Goal: Navigation & Orientation: Find specific page/section

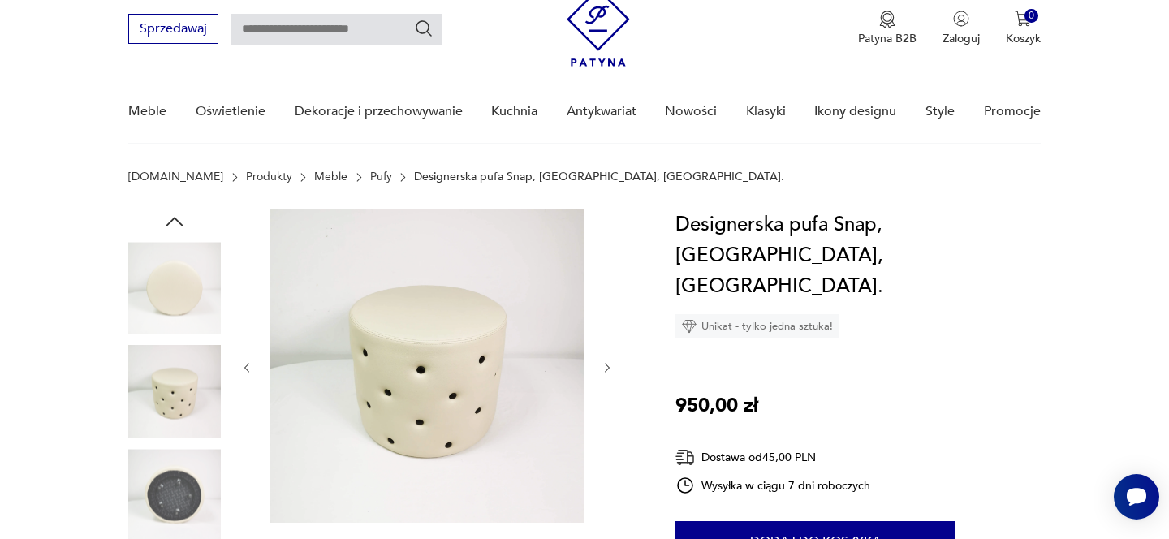
scroll to position [4, 0]
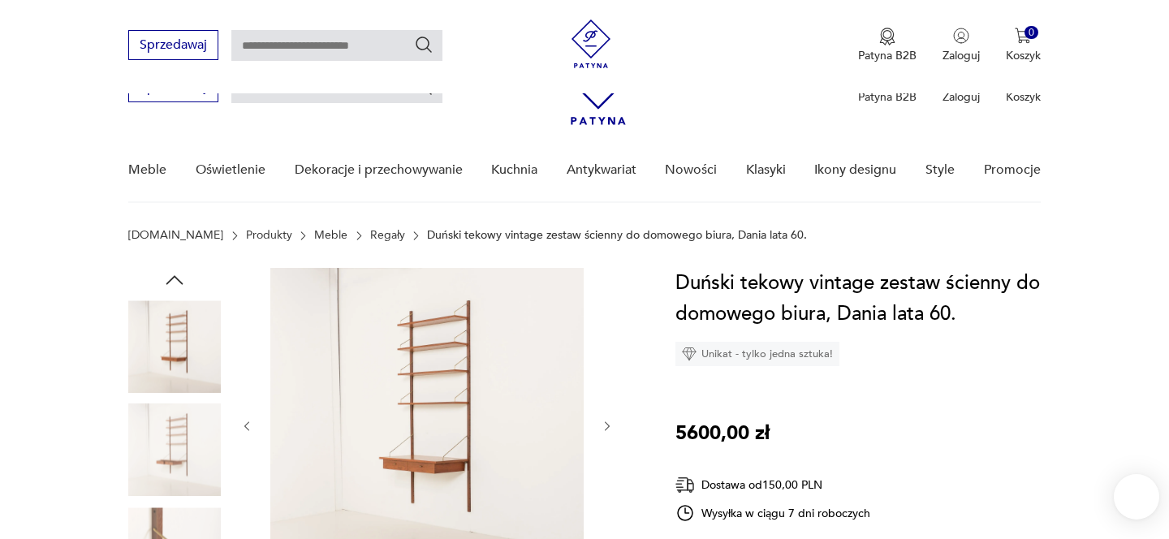
scroll to position [143, 0]
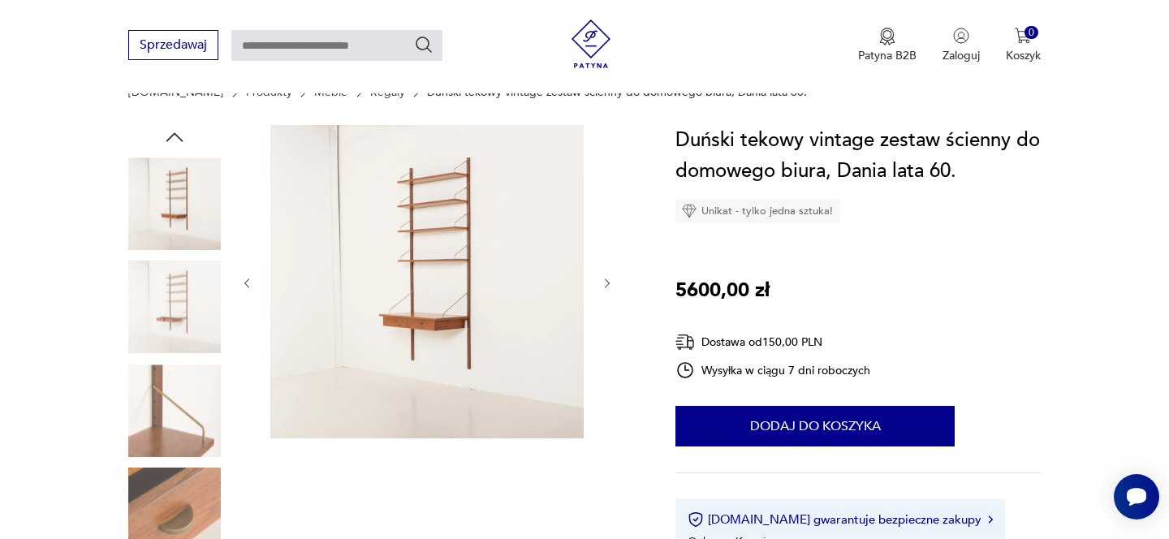
click at [610, 285] on icon "button" at bounding box center [608, 284] width 14 height 14
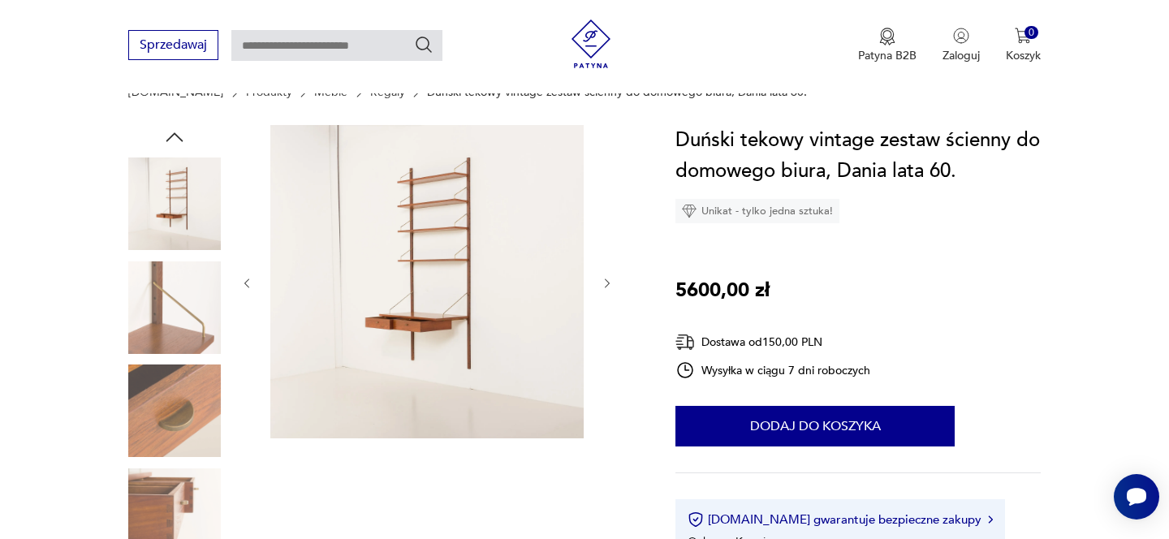
click at [610, 285] on icon "button" at bounding box center [608, 284] width 14 height 14
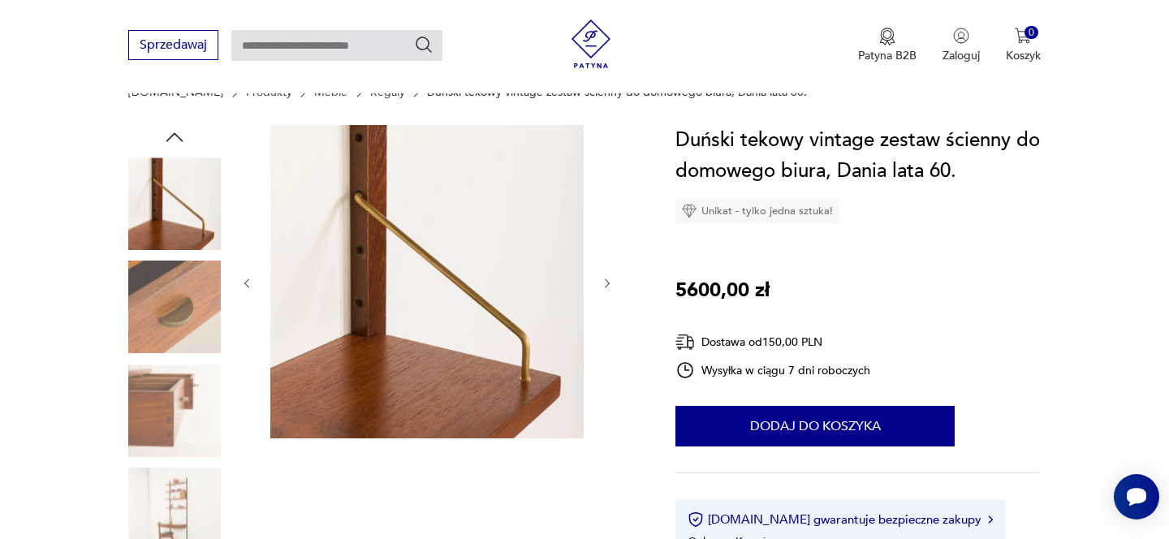
click at [610, 285] on icon "button" at bounding box center [608, 284] width 14 height 14
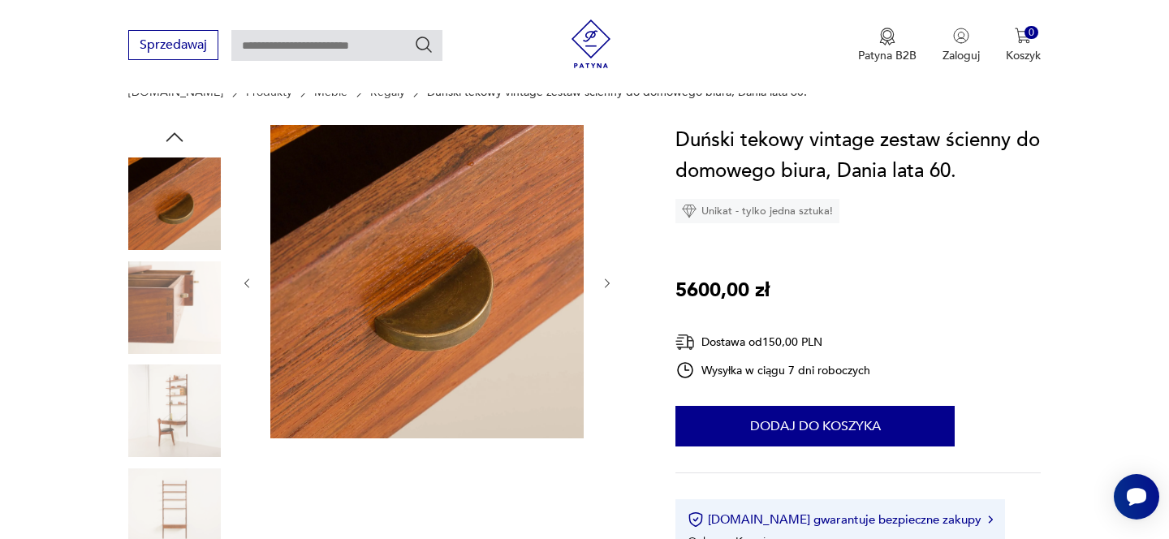
click at [610, 285] on icon "button" at bounding box center [608, 284] width 14 height 14
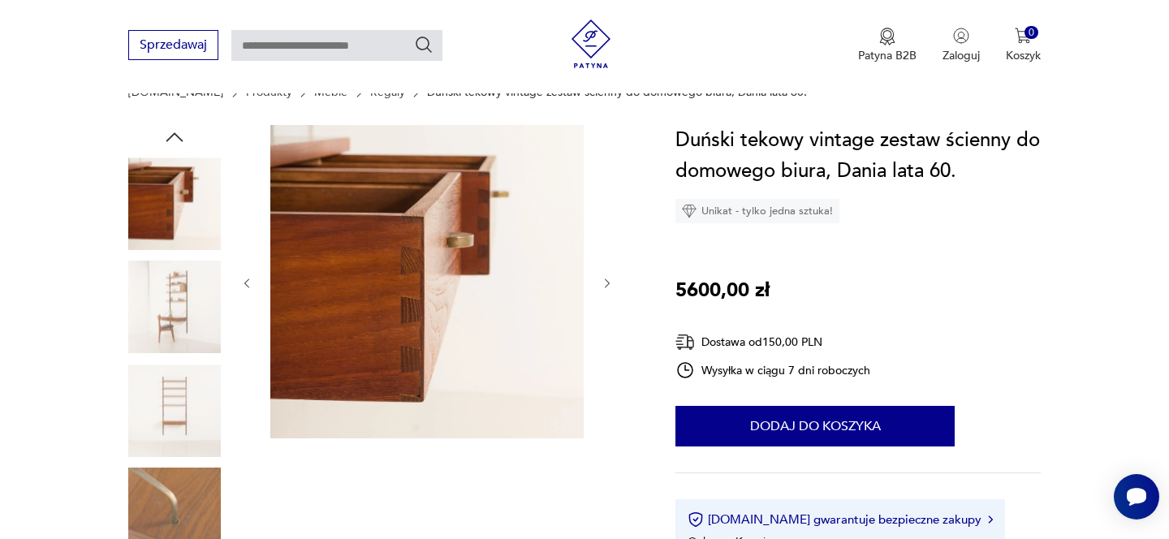
click at [248, 279] on icon "button" at bounding box center [247, 284] width 5 height 10
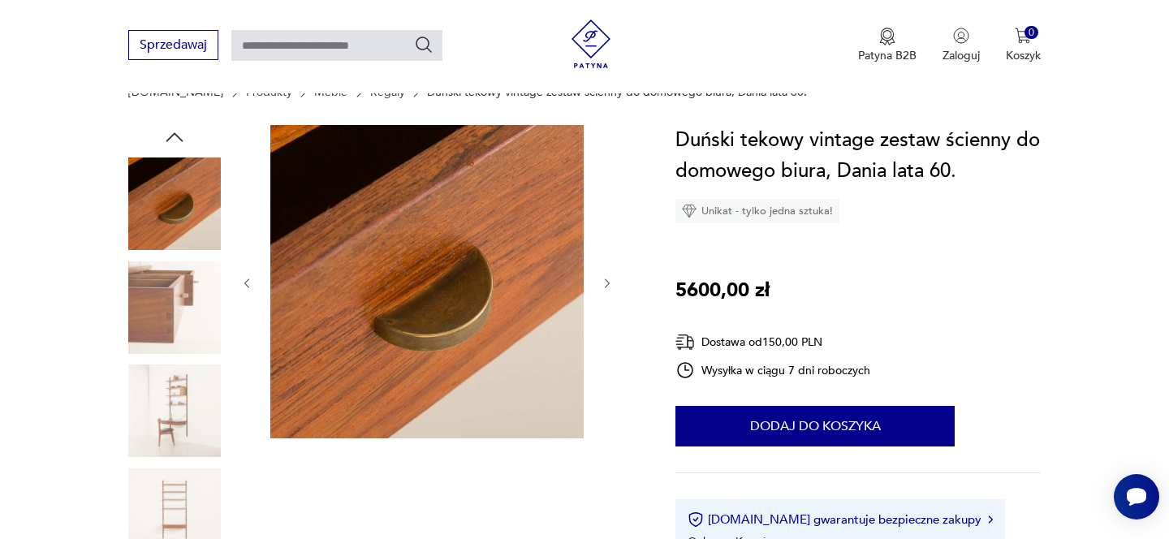
click at [198, 381] on img at bounding box center [174, 411] width 93 height 93
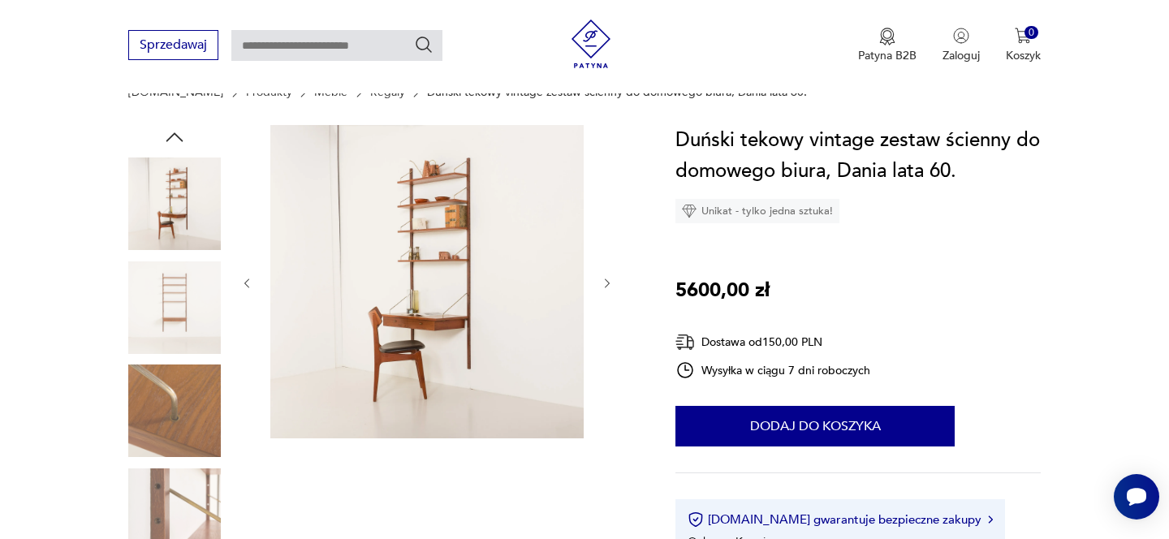
click at [391, 312] on img at bounding box center [426, 281] width 313 height 313
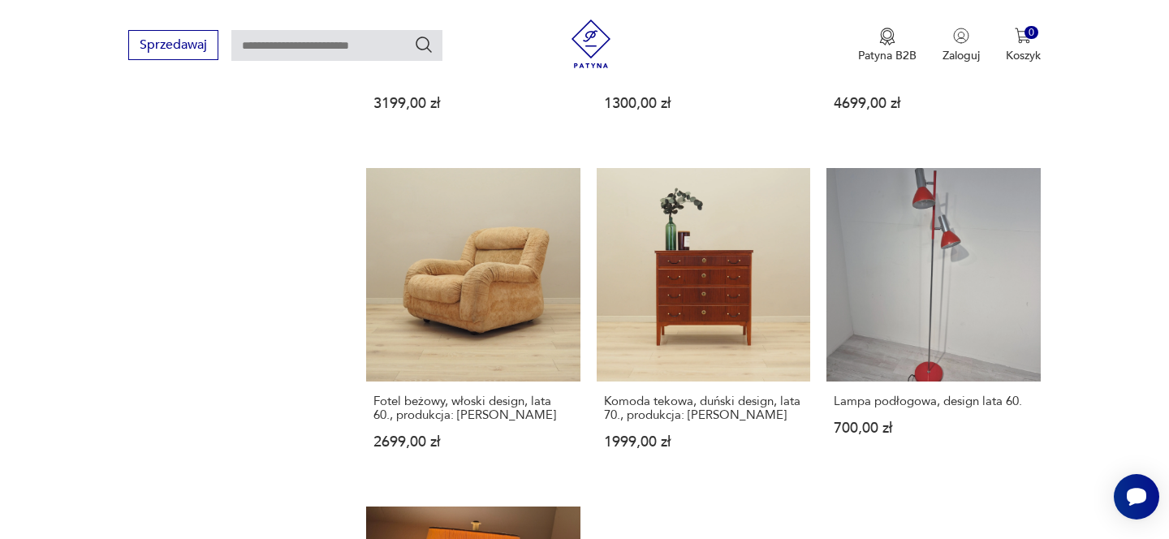
scroll to position [2205, 0]
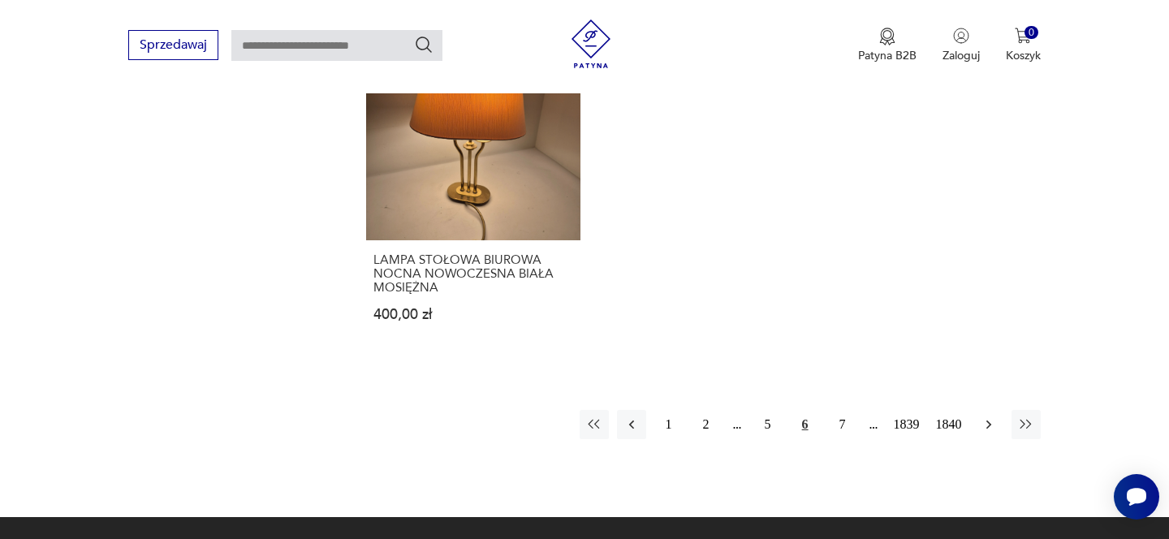
click at [991, 417] on icon "button" at bounding box center [989, 425] width 16 height 16
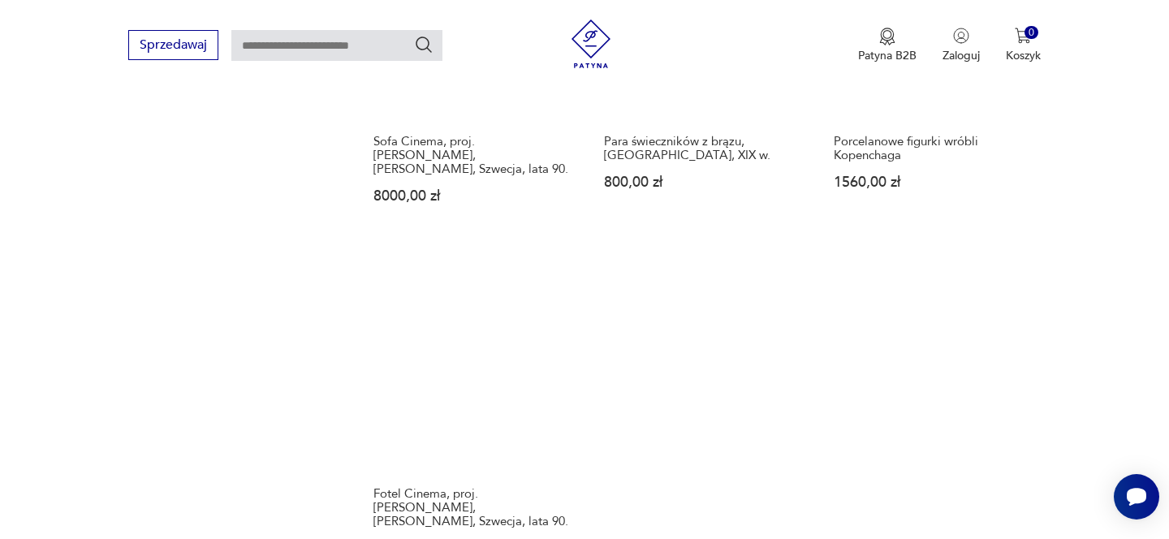
scroll to position [2185, 0]
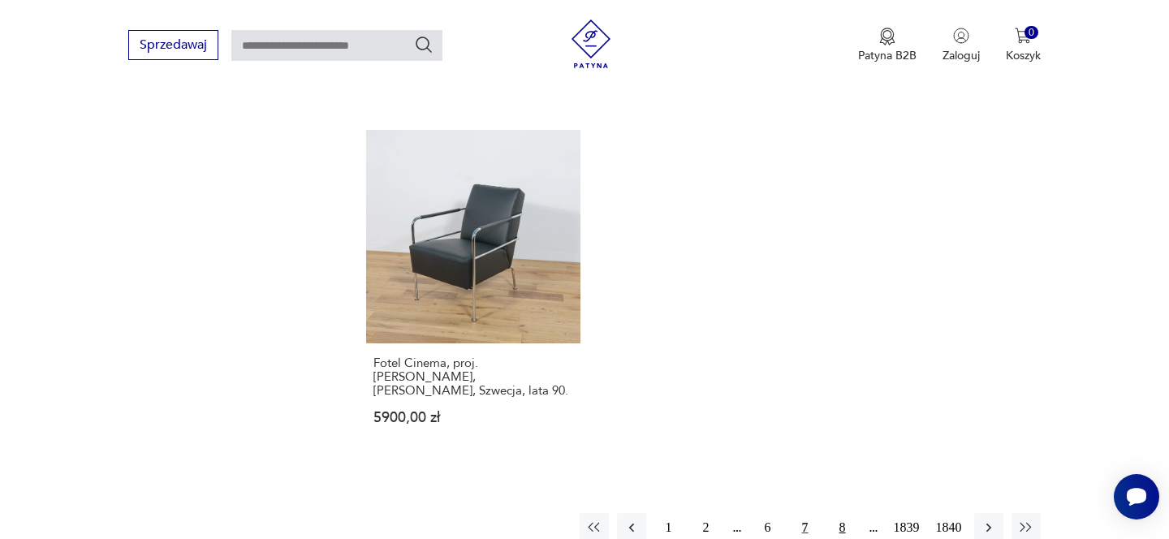
click at [842, 513] on button "8" at bounding box center [842, 527] width 29 height 29
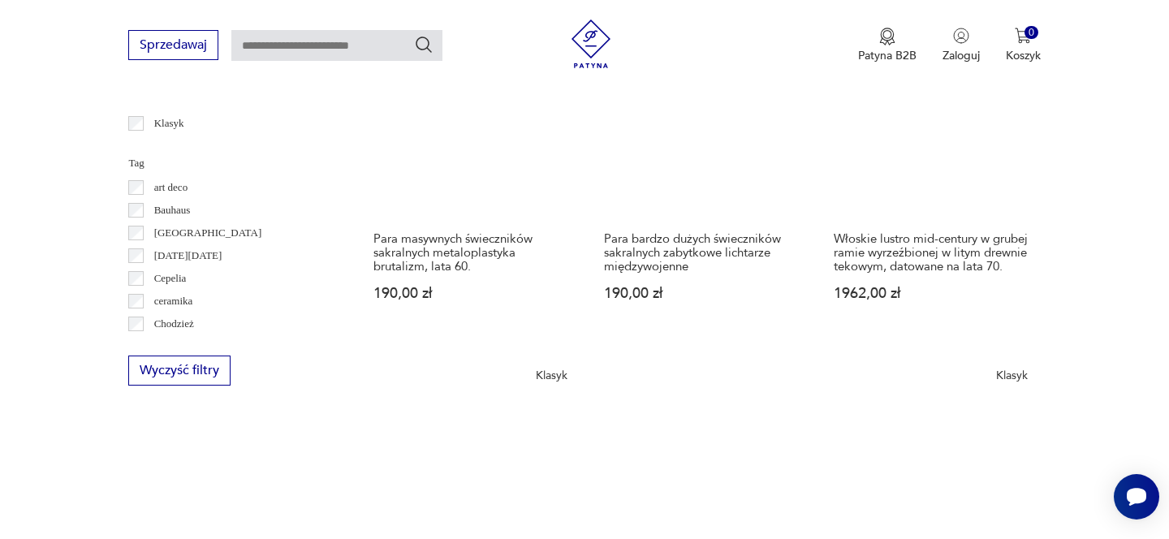
scroll to position [808, 0]
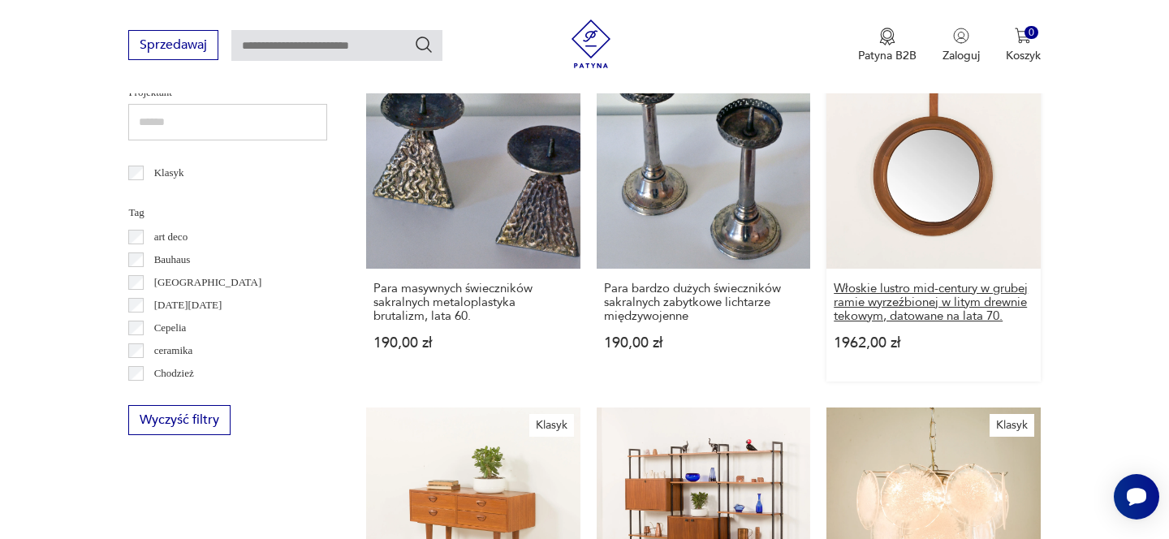
click at [951, 292] on h3 "Włoskie lustro mid-century w grubej ramie wyrzeźbionej w litym drewnie tekowym,…" at bounding box center [933, 302] width 199 height 41
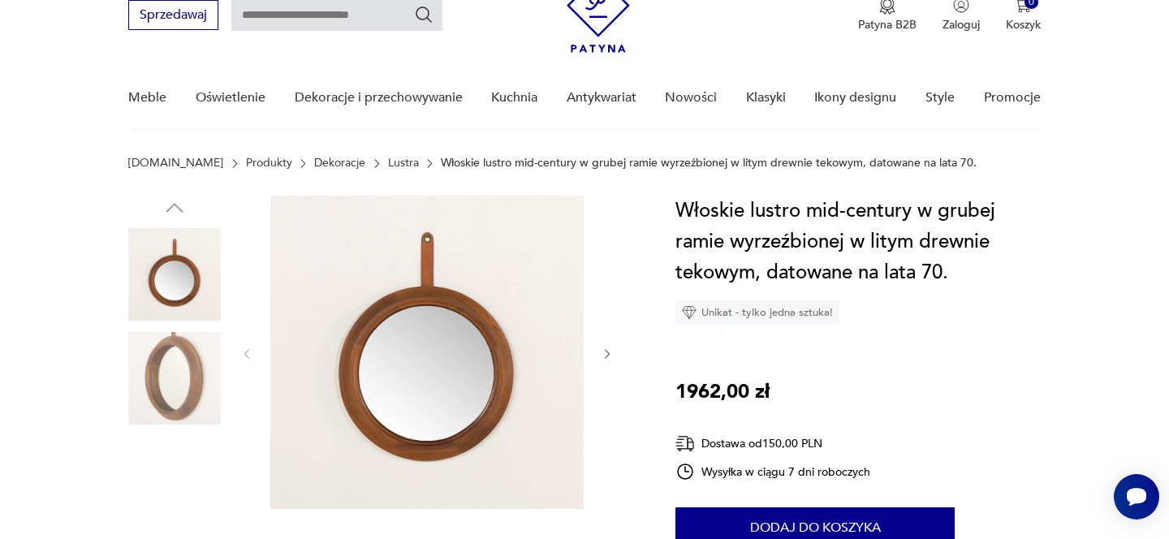
scroll to position [100, 0]
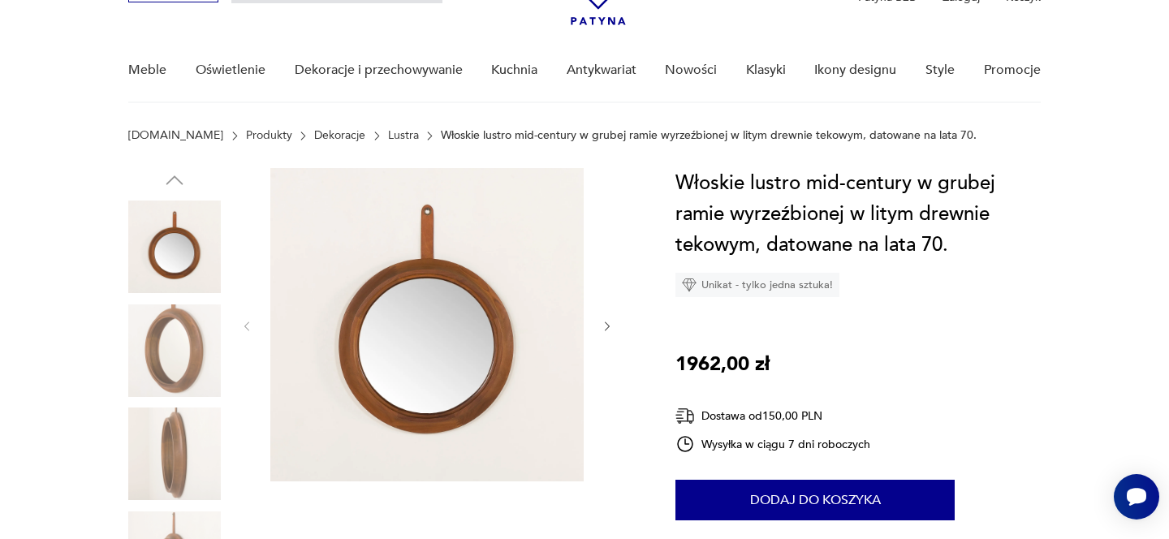
click at [191, 331] on img at bounding box center [174, 351] width 93 height 93
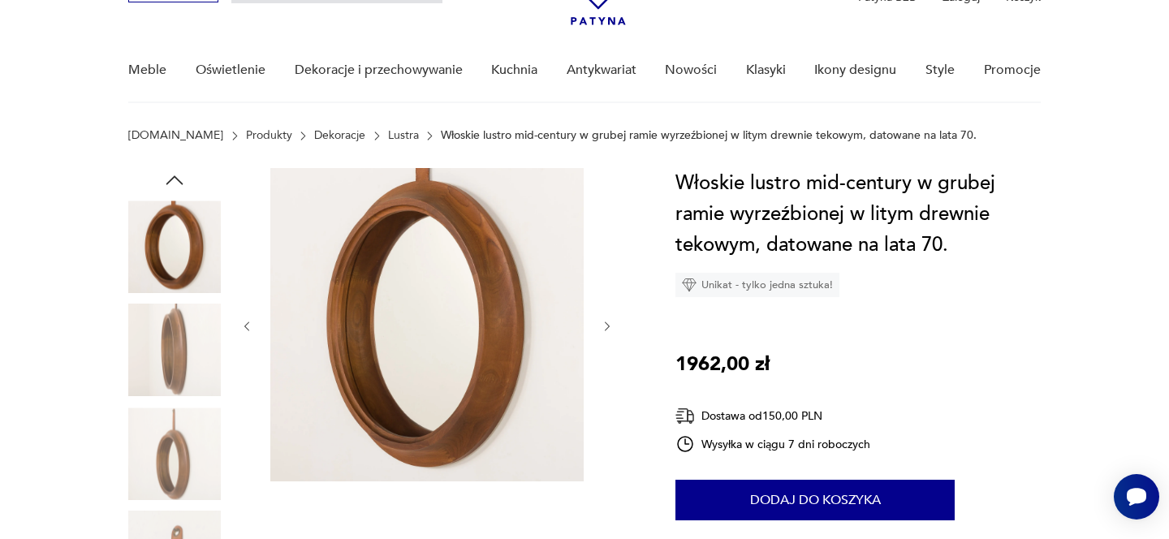
click at [189, 418] on img at bounding box center [174, 454] width 93 height 93
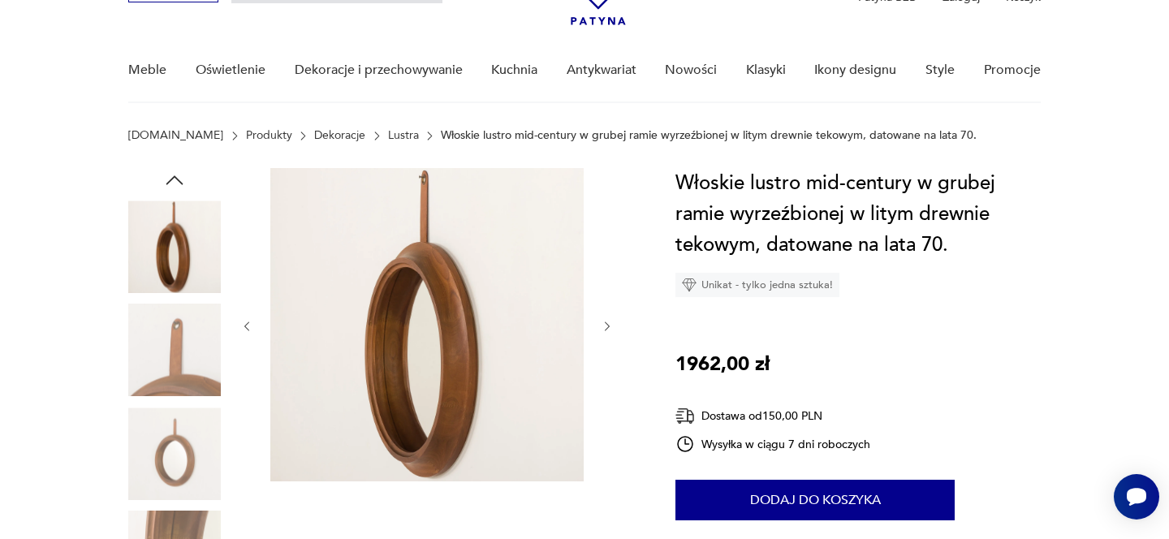
click at [189, 428] on img at bounding box center [174, 454] width 93 height 93
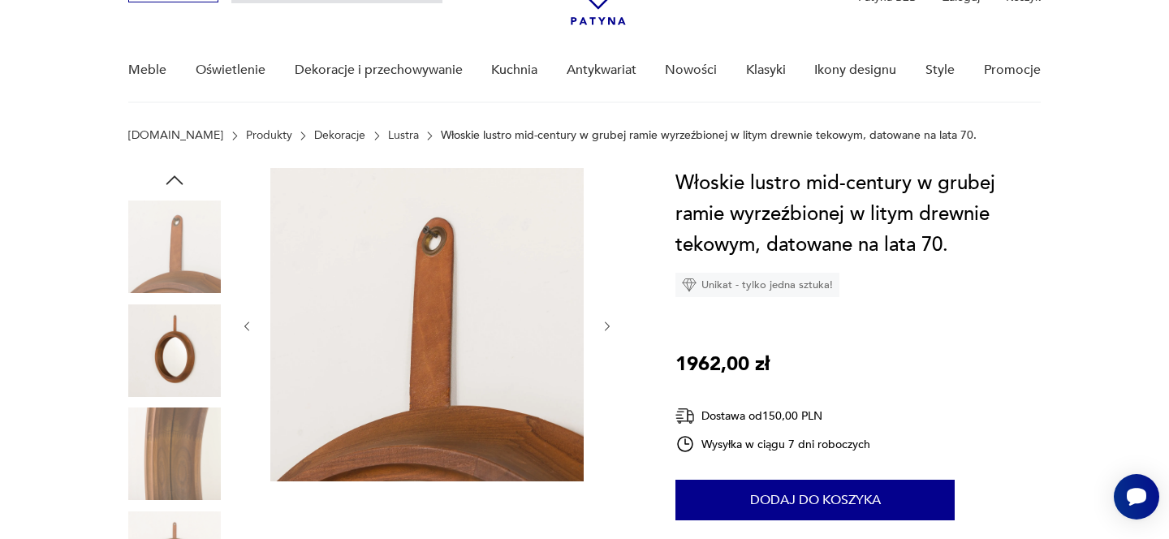
click at [186, 463] on img at bounding box center [174, 454] width 93 height 93
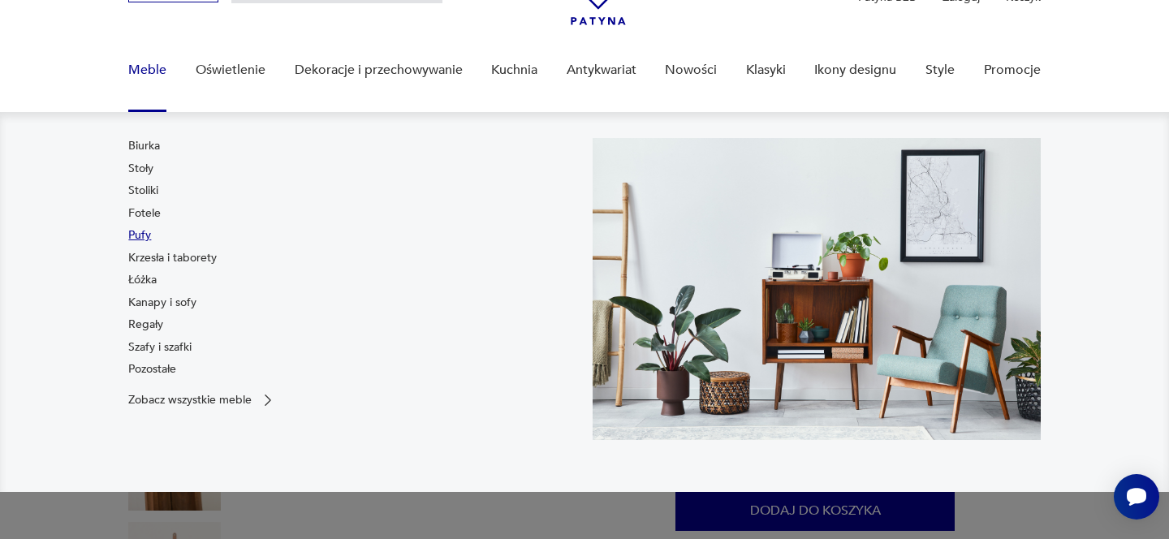
click at [142, 231] on link "Pufy" at bounding box center [139, 235] width 23 height 16
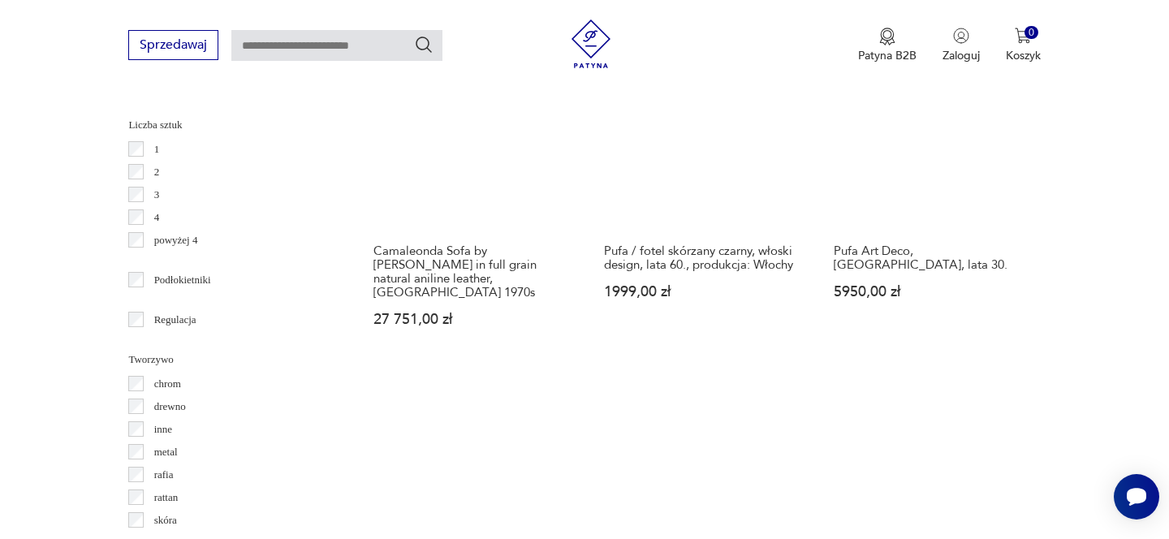
scroll to position [2343, 0]
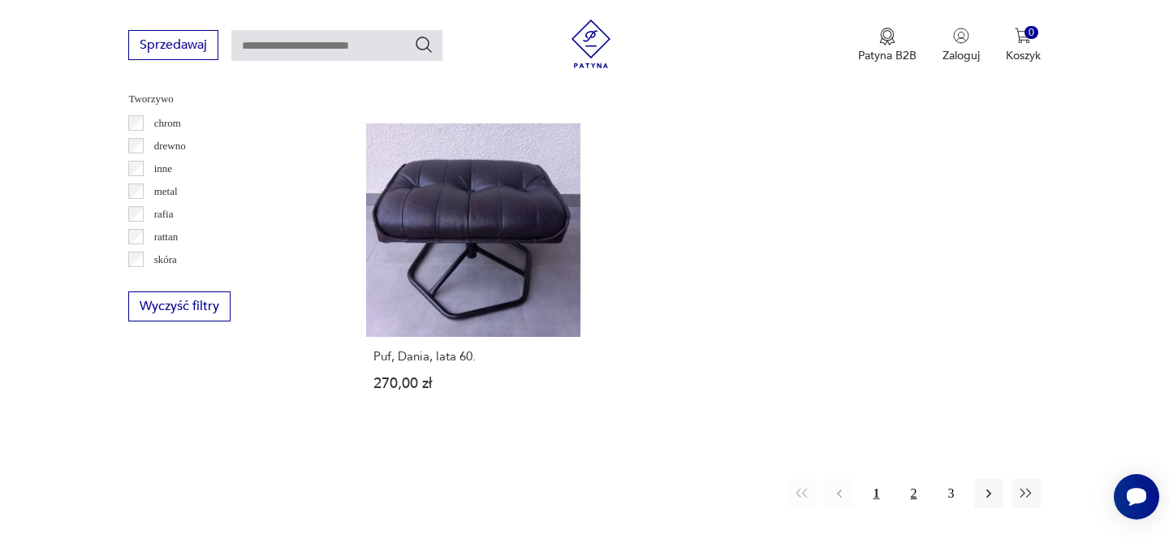
click at [912, 487] on button "2" at bounding box center [914, 493] width 29 height 29
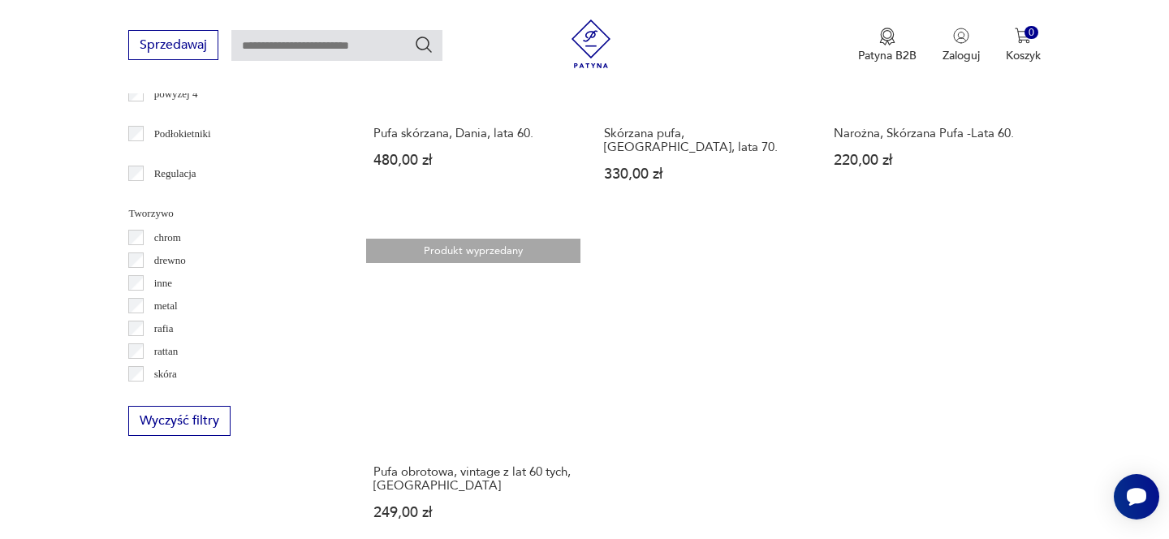
scroll to position [2314, 0]
